Goal: Transaction & Acquisition: Subscribe to service/newsletter

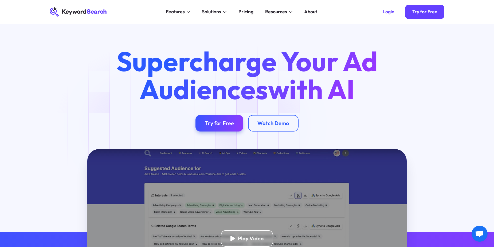
scroll to position [122, 0]
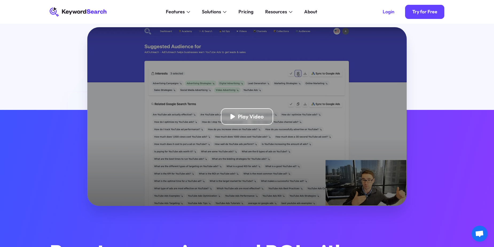
click at [259, 124] on div "Play Video" at bounding box center [247, 116] width 52 height 17
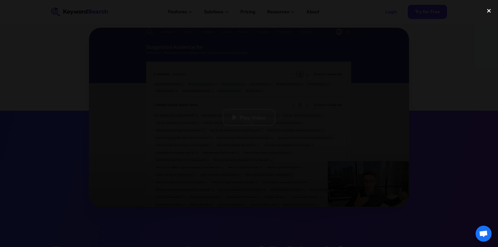
click at [488, 10] on div "close lightbox" at bounding box center [489, 11] width 18 height 12
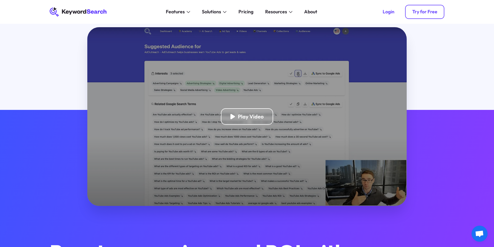
click at [426, 10] on div "Try for Free" at bounding box center [424, 12] width 25 height 6
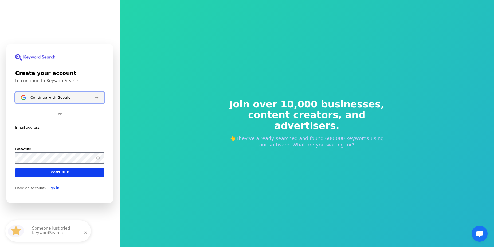
click at [83, 100] on div "Continue with Google" at bounding box center [60, 98] width 60 height 4
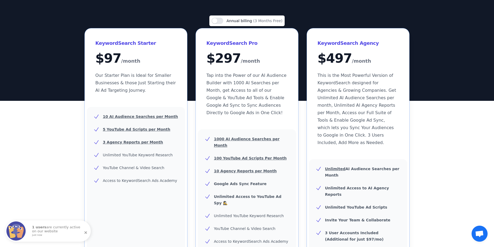
scroll to position [30, 0]
